Goal: Entertainment & Leisure: Consume media (video, audio)

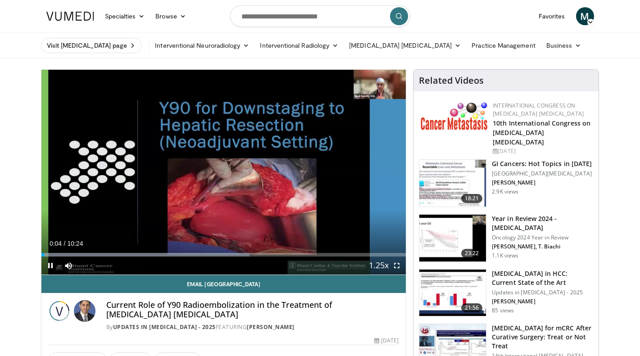
click at [471, 278] on img at bounding box center [452, 293] width 67 height 47
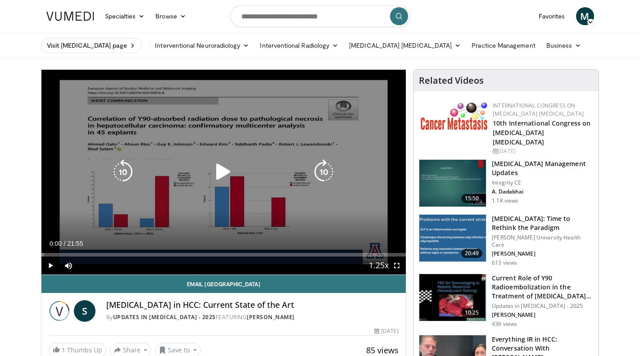
click at [223, 167] on icon "Video Player" at bounding box center [223, 171] width 25 height 25
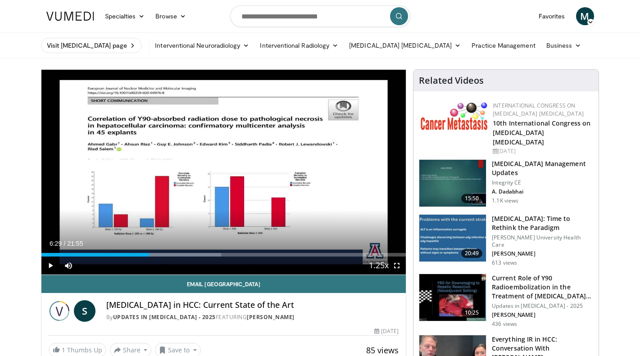
click at [54, 264] on span "Video Player" at bounding box center [50, 266] width 18 height 18
